Goal: Task Accomplishment & Management: Manage account settings

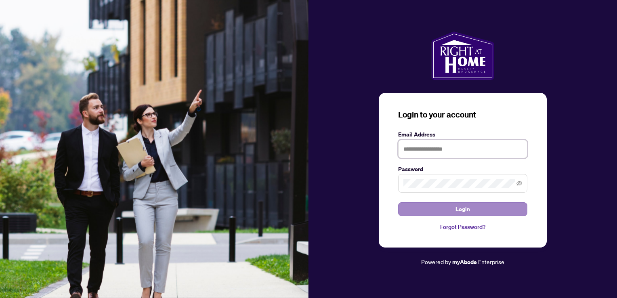
type input "**********"
click at [453, 211] on button "Login" at bounding box center [462, 209] width 129 height 14
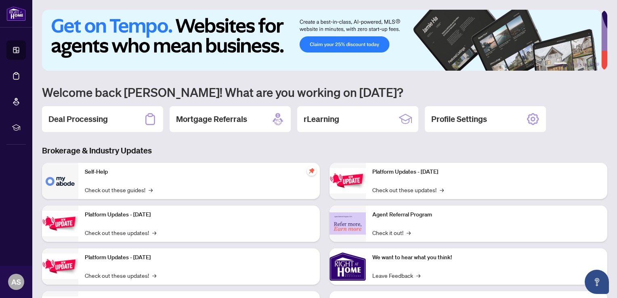
click at [108, 114] on div "Deal Processing" at bounding box center [102, 119] width 121 height 26
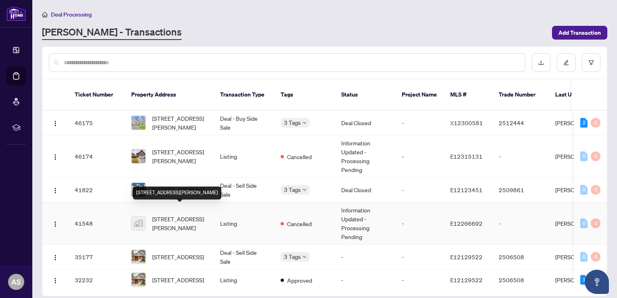
click at [184, 221] on span "1 Carter Bennett Drive, Ajax, ON, Canada" at bounding box center [179, 224] width 55 height 18
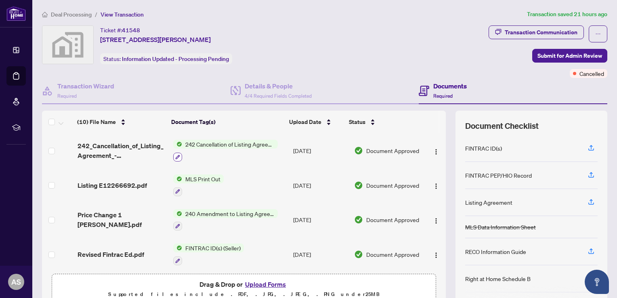
click at [178, 158] on button "button" at bounding box center [177, 157] width 9 height 9
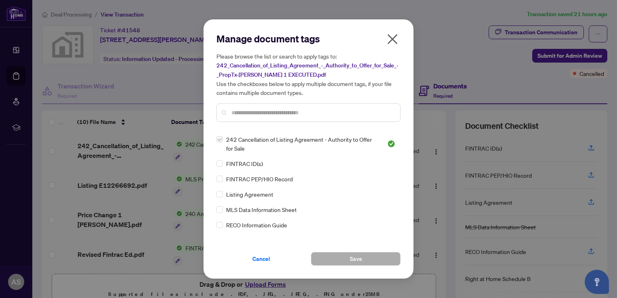
click at [391, 41] on icon "close" at bounding box center [393, 39] width 10 height 10
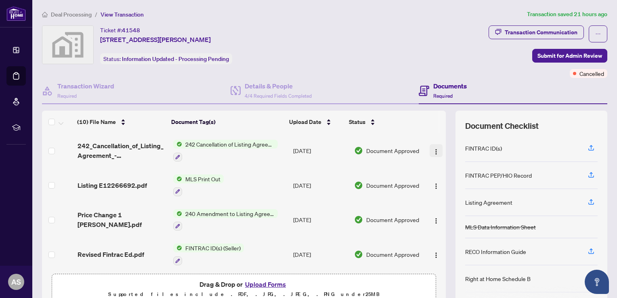
click at [433, 150] on img "button" at bounding box center [436, 152] width 6 height 6
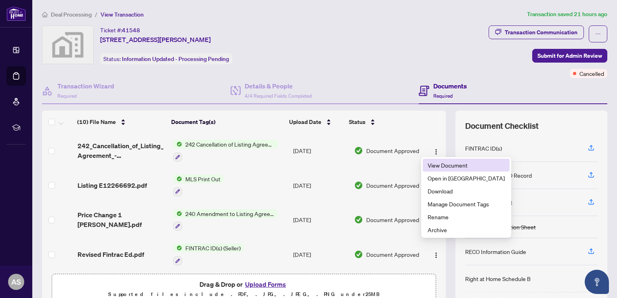
click at [433, 165] on span "View Document" at bounding box center [466, 165] width 77 height 9
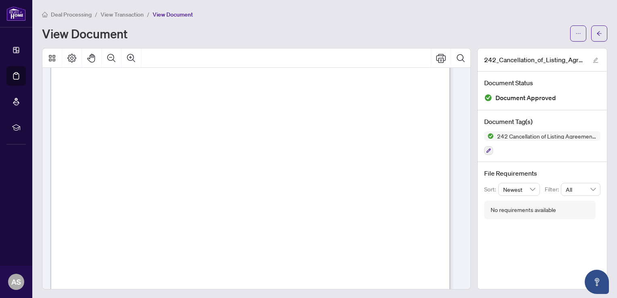
scroll to position [312, 0]
